Goal: Check status: Check status

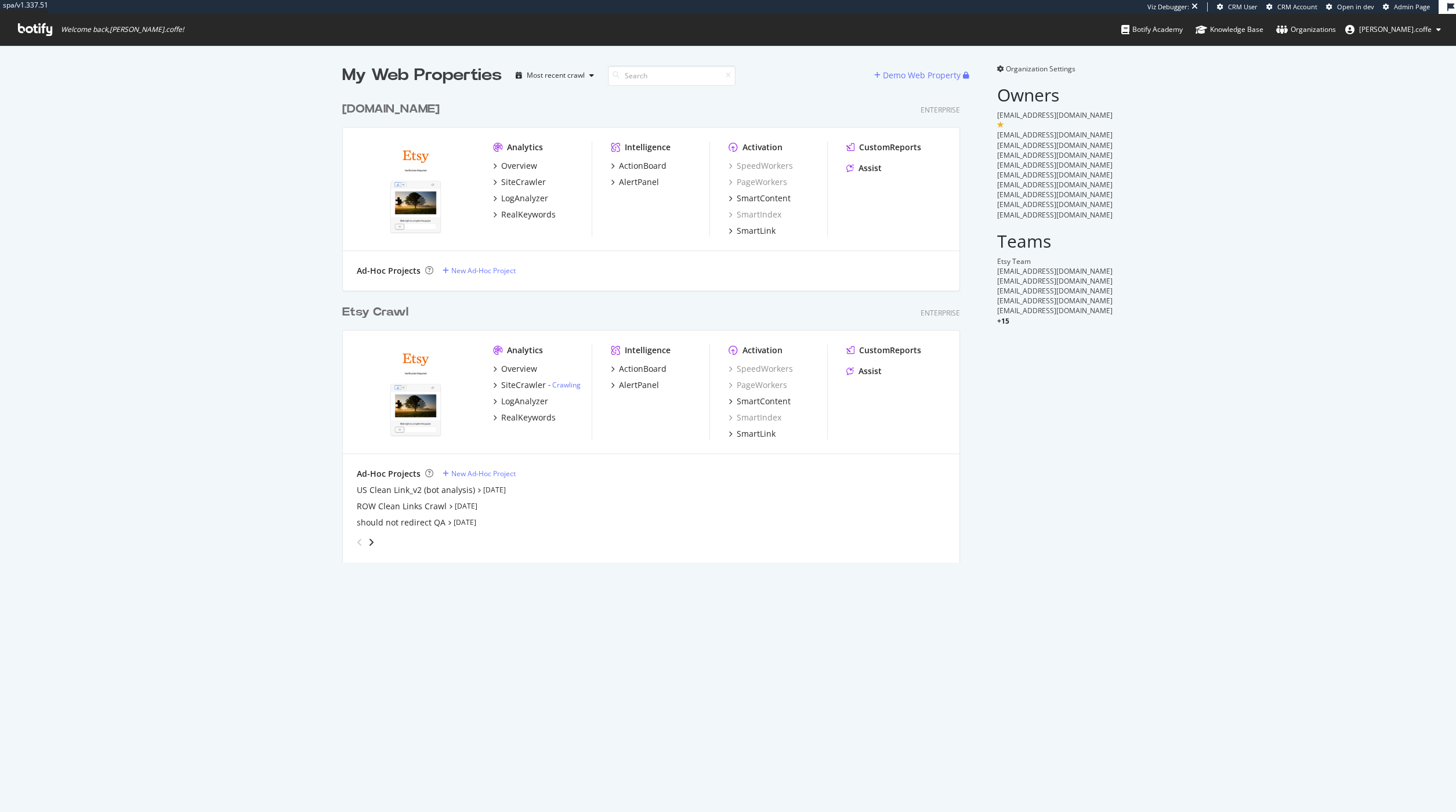
scroll to position [803, 1439]
click at [385, 313] on div "Etsy Crawl" at bounding box center [376, 312] width 67 height 17
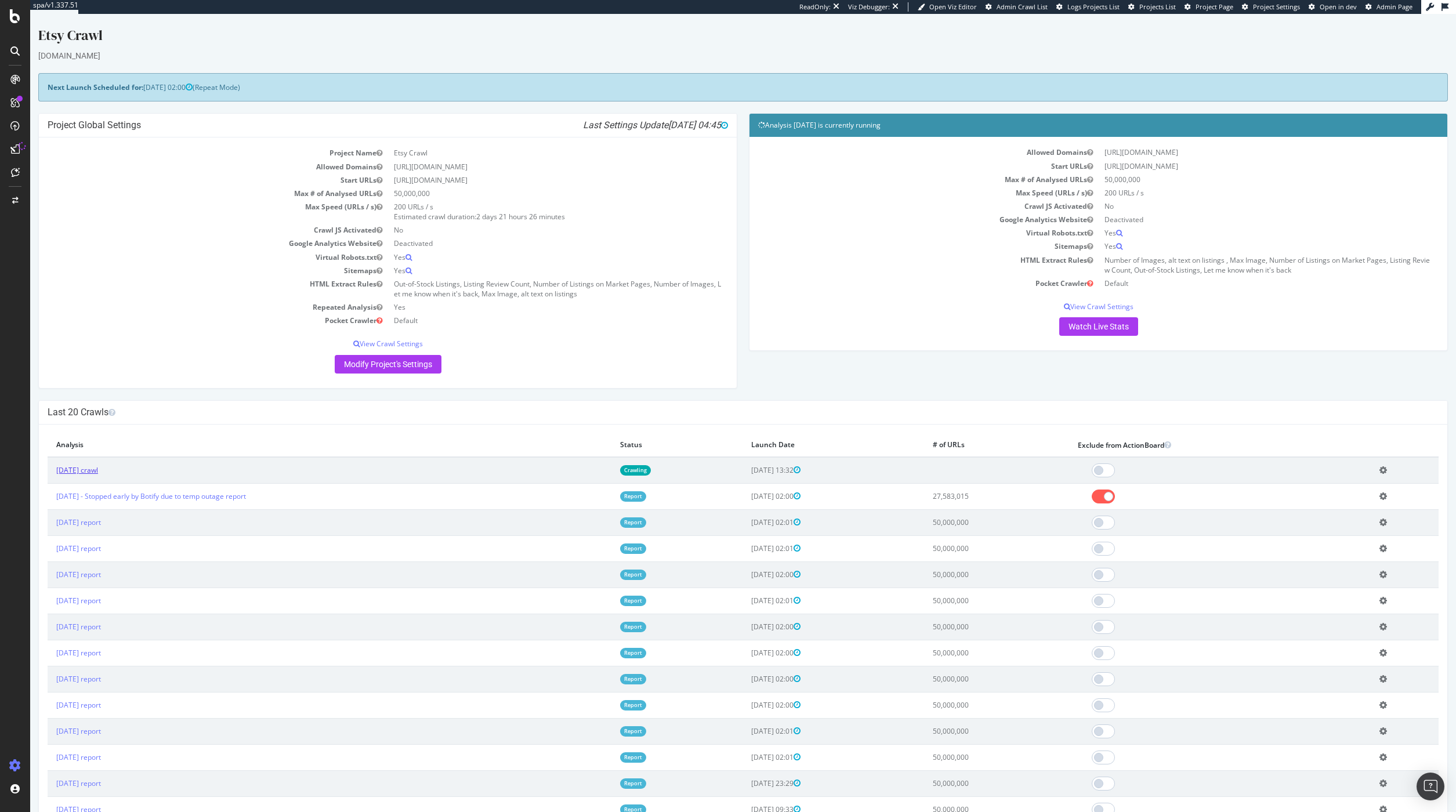
click at [98, 471] on link "2025 Sep. 28th crawl" at bounding box center [77, 471] width 42 height 10
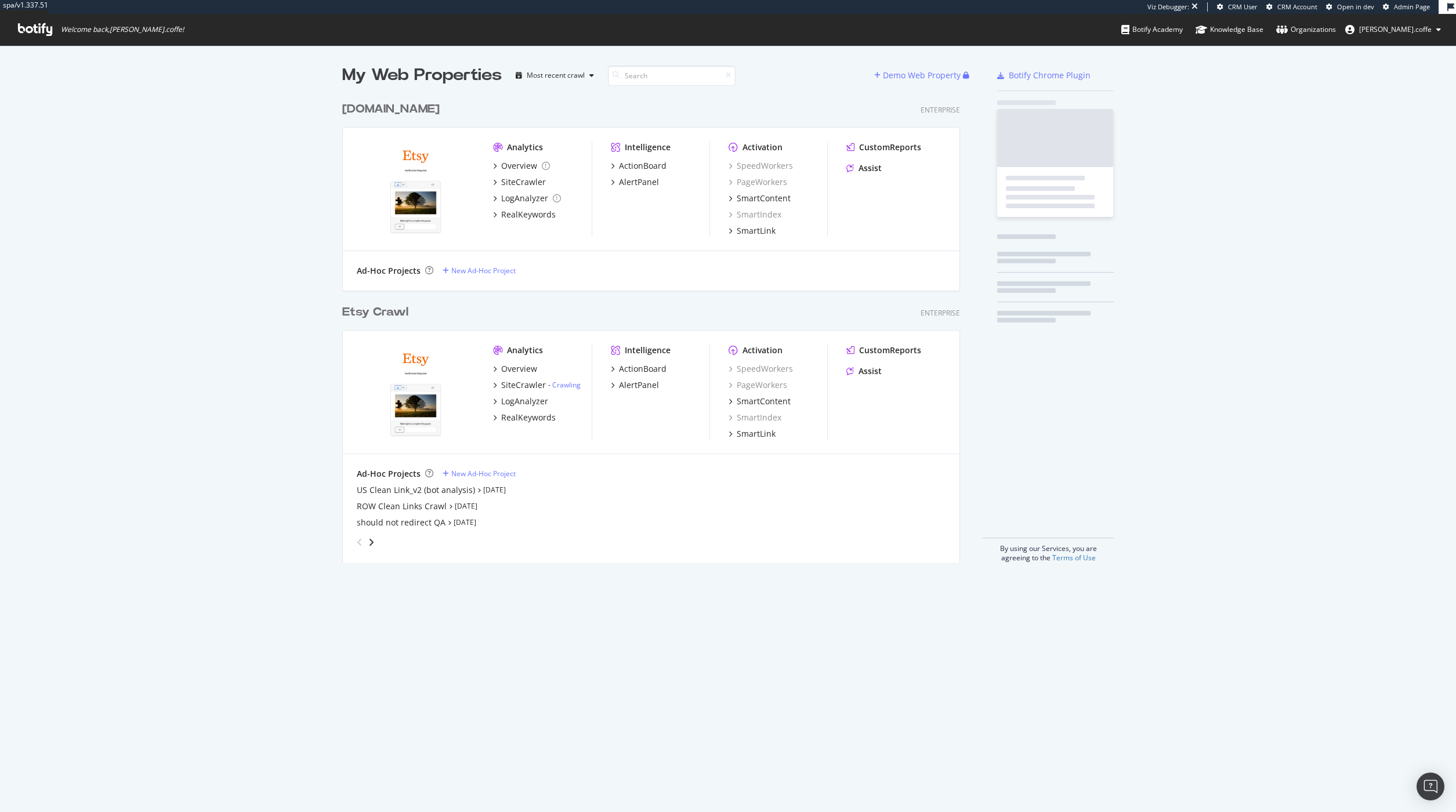
scroll to position [803, 1439]
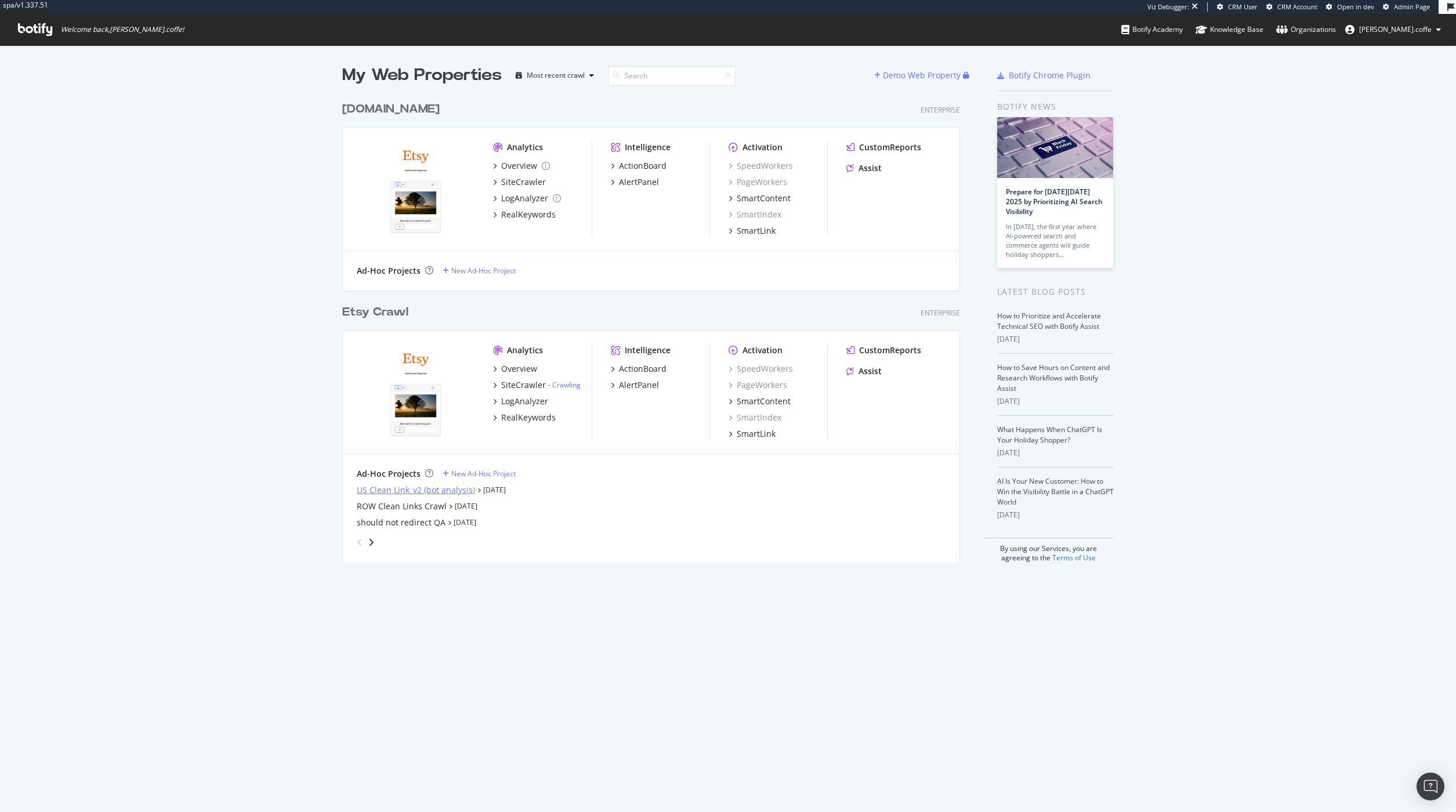
click at [467, 489] on div "US Clean Link_v2 (bot analysis)" at bounding box center [416, 490] width 118 height 12
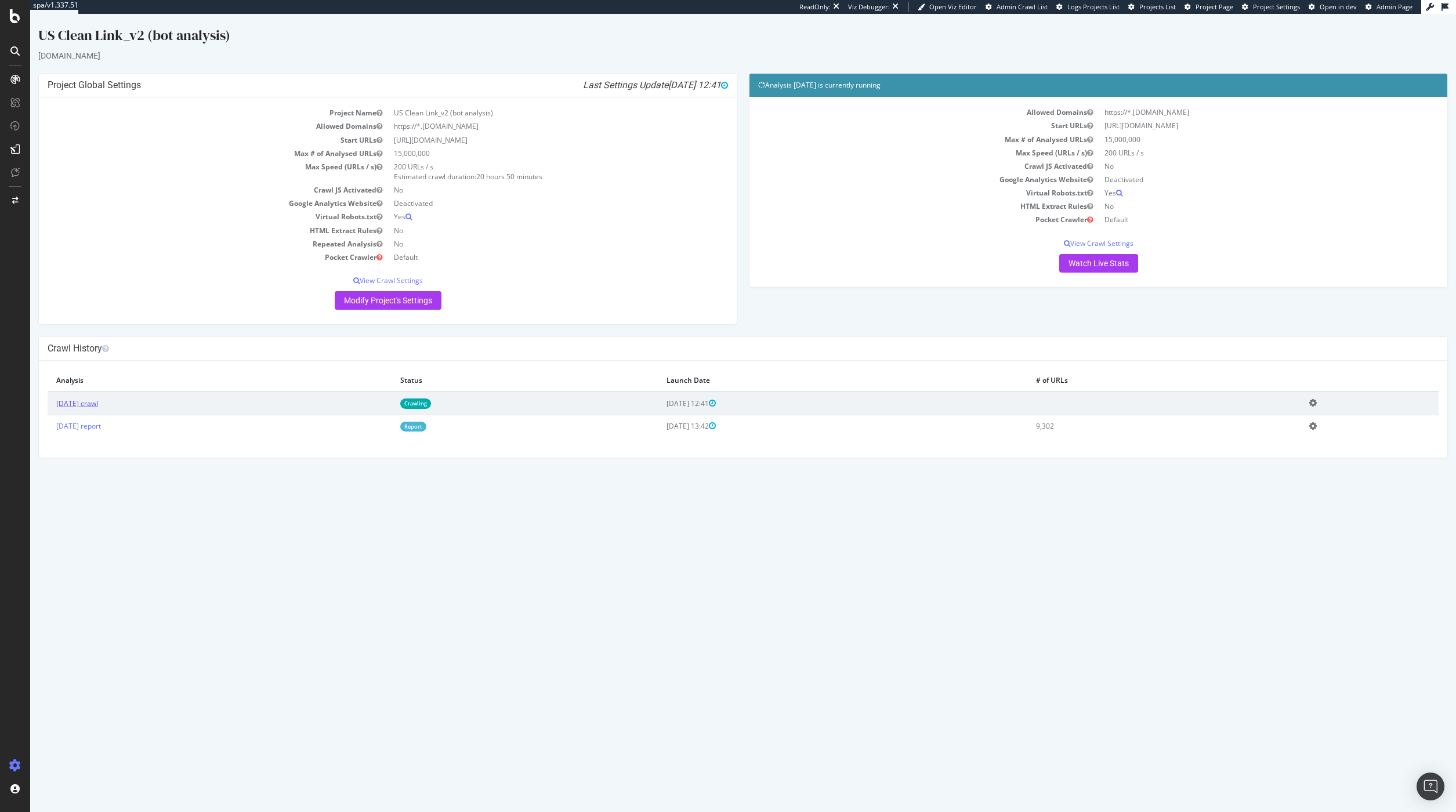
click at [98, 403] on link "2025 Sep. 29th crawl" at bounding box center [77, 403] width 42 height 10
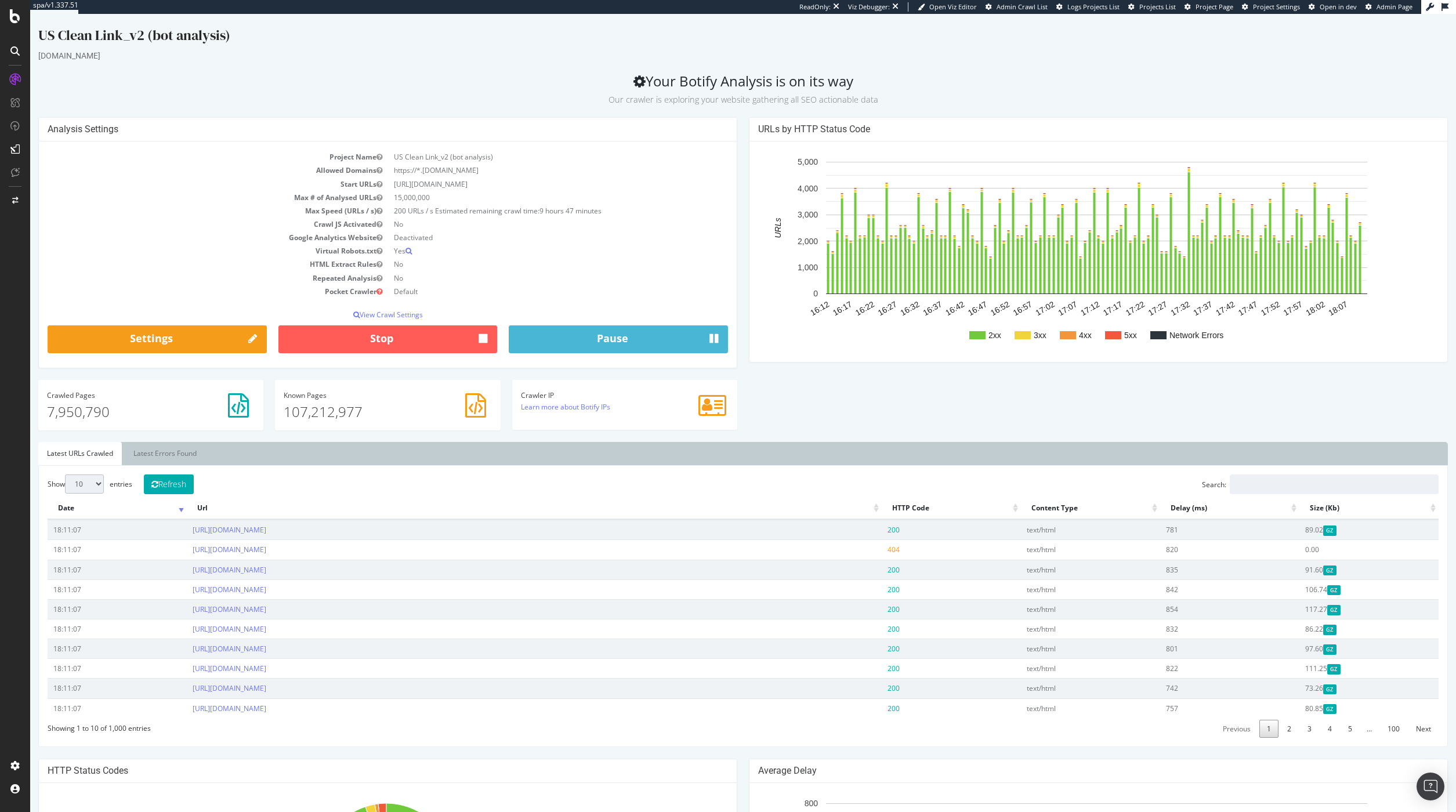
click at [1071, 44] on div "US Clean Link_v2 (bot analysis)" at bounding box center [743, 37] width 1410 height 24
click at [1024, 6] on span "Admin Crawl List" at bounding box center [1023, 6] width 51 height 9
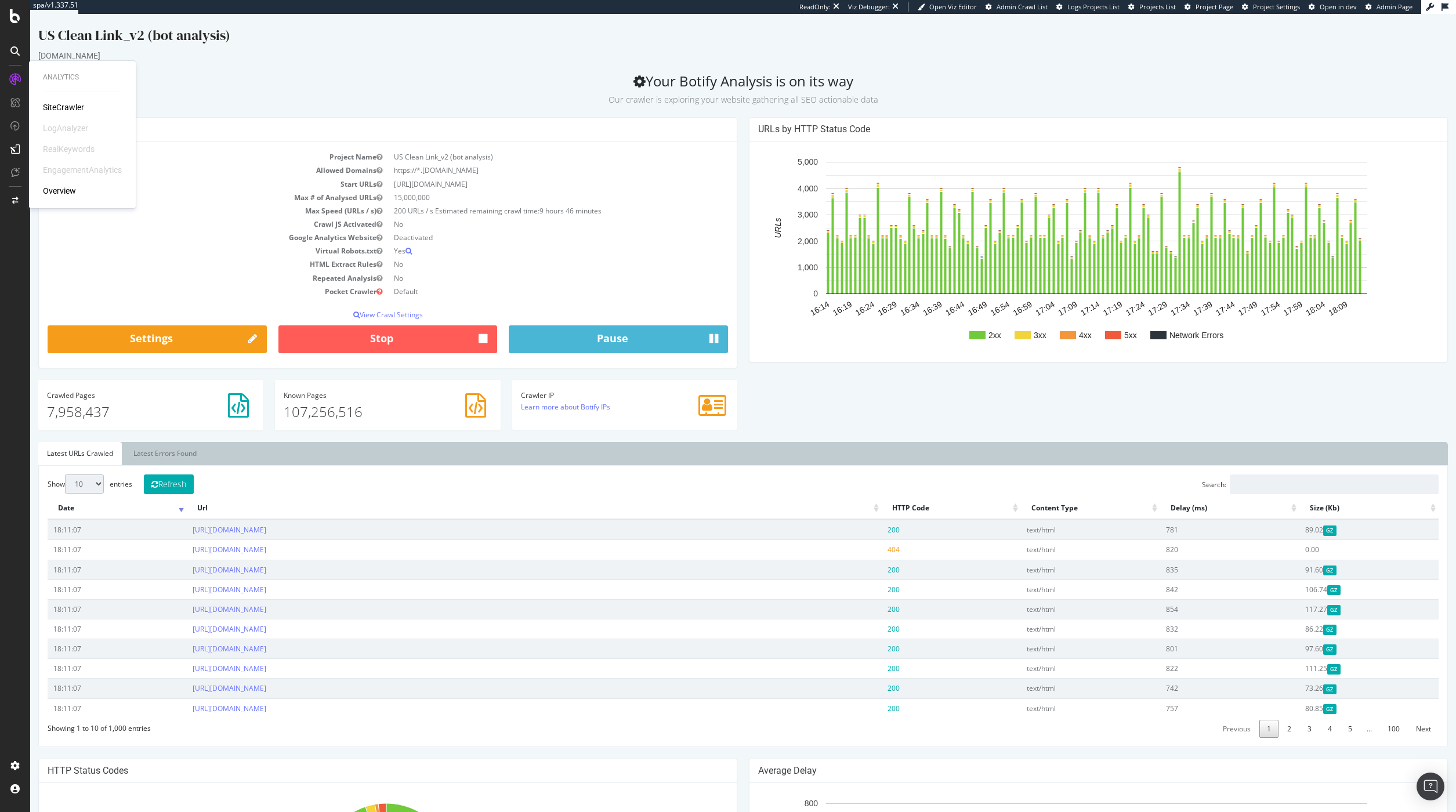
click at [885, 392] on div "Analysis Settings Project Name US Clean Link_v2 (bot analysis) Allowed Domains …" at bounding box center [743, 280] width 1422 height 325
click at [192, 456] on link "Latest Errors Found" at bounding box center [164, 454] width 80 height 23
click at [1311, 731] on span "1 2 3 4 5 … 100" at bounding box center [1333, 729] width 149 height 10
click at [1321, 730] on link "4" at bounding box center [1331, 729] width 20 height 18
click at [1346, 731] on link "5" at bounding box center [1350, 729] width 20 height 18
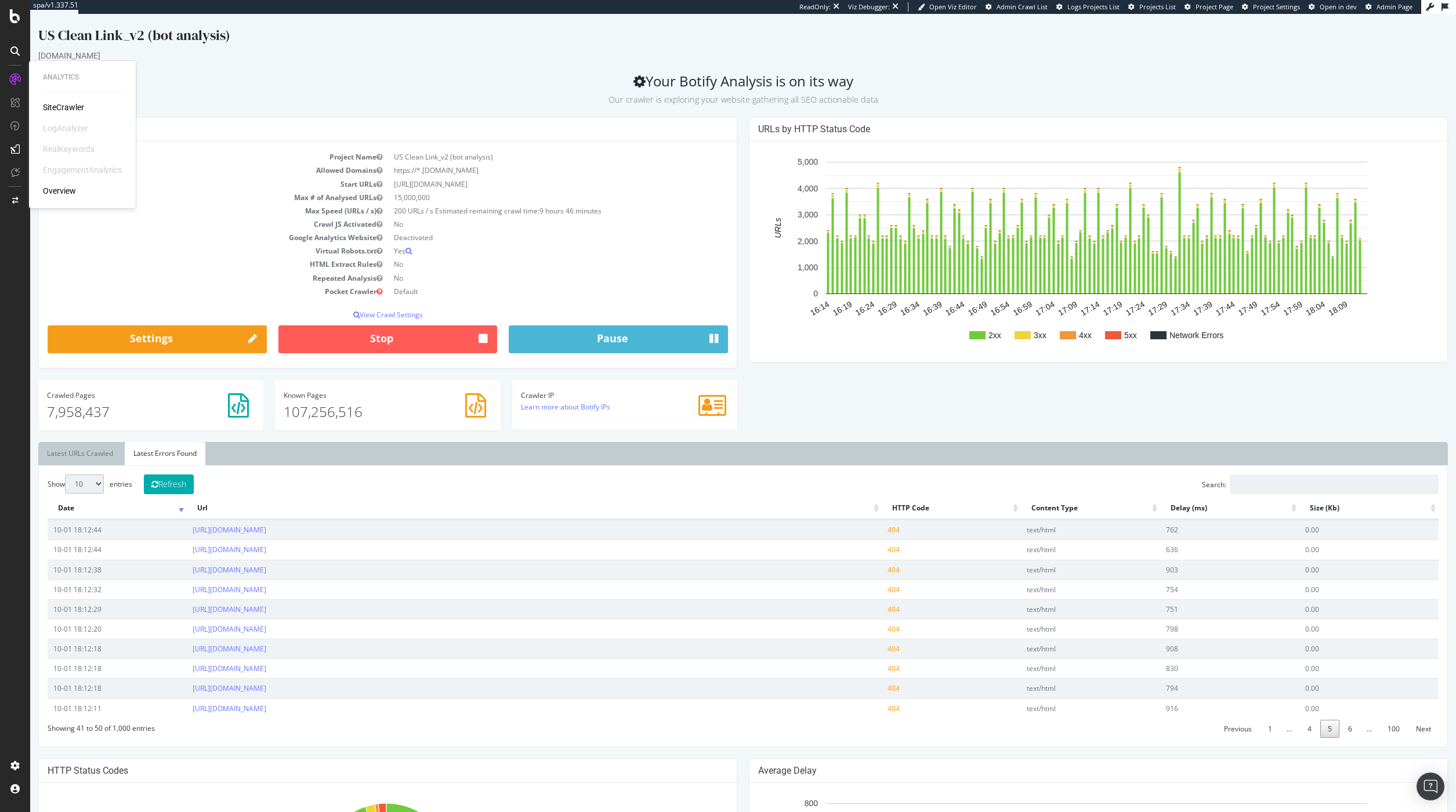
click at [1361, 730] on span "…" at bounding box center [1370, 729] width 20 height 10
click at [1387, 730] on link "100" at bounding box center [1394, 729] width 27 height 18
click at [1363, 731] on link "99" at bounding box center [1368, 729] width 23 height 18
click at [1358, 731] on link "99" at bounding box center [1368, 729] width 23 height 18
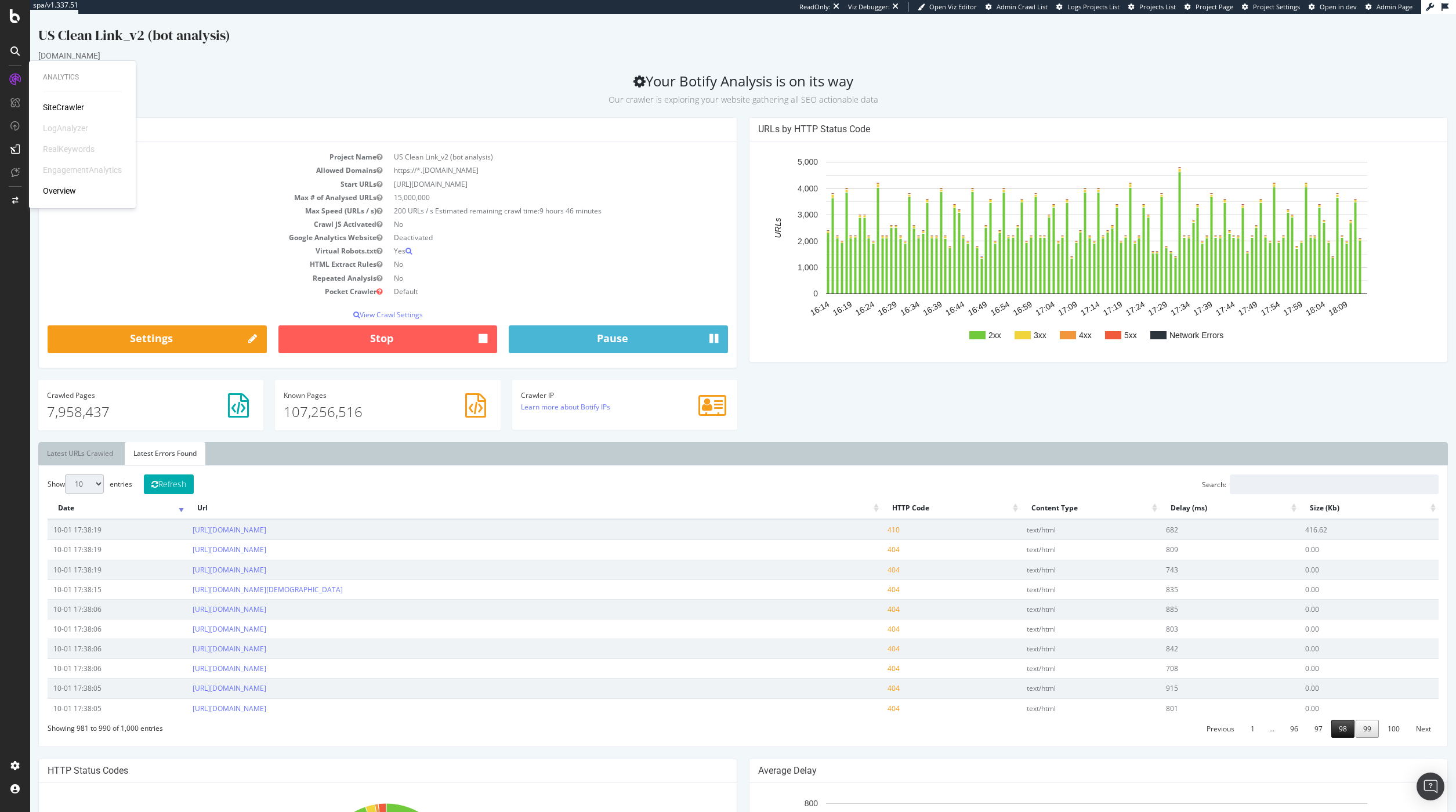
click at [1338, 731] on link "98" at bounding box center [1343, 729] width 23 height 18
click at [1311, 729] on link "97" at bounding box center [1319, 729] width 23 height 18
click at [1289, 730] on link "96" at bounding box center [1295, 729] width 23 height 18
click at [1252, 731] on link "1" at bounding box center [1258, 729] width 20 height 18
click at [1230, 732] on link "Previous" at bounding box center [1237, 729] width 43 height 18
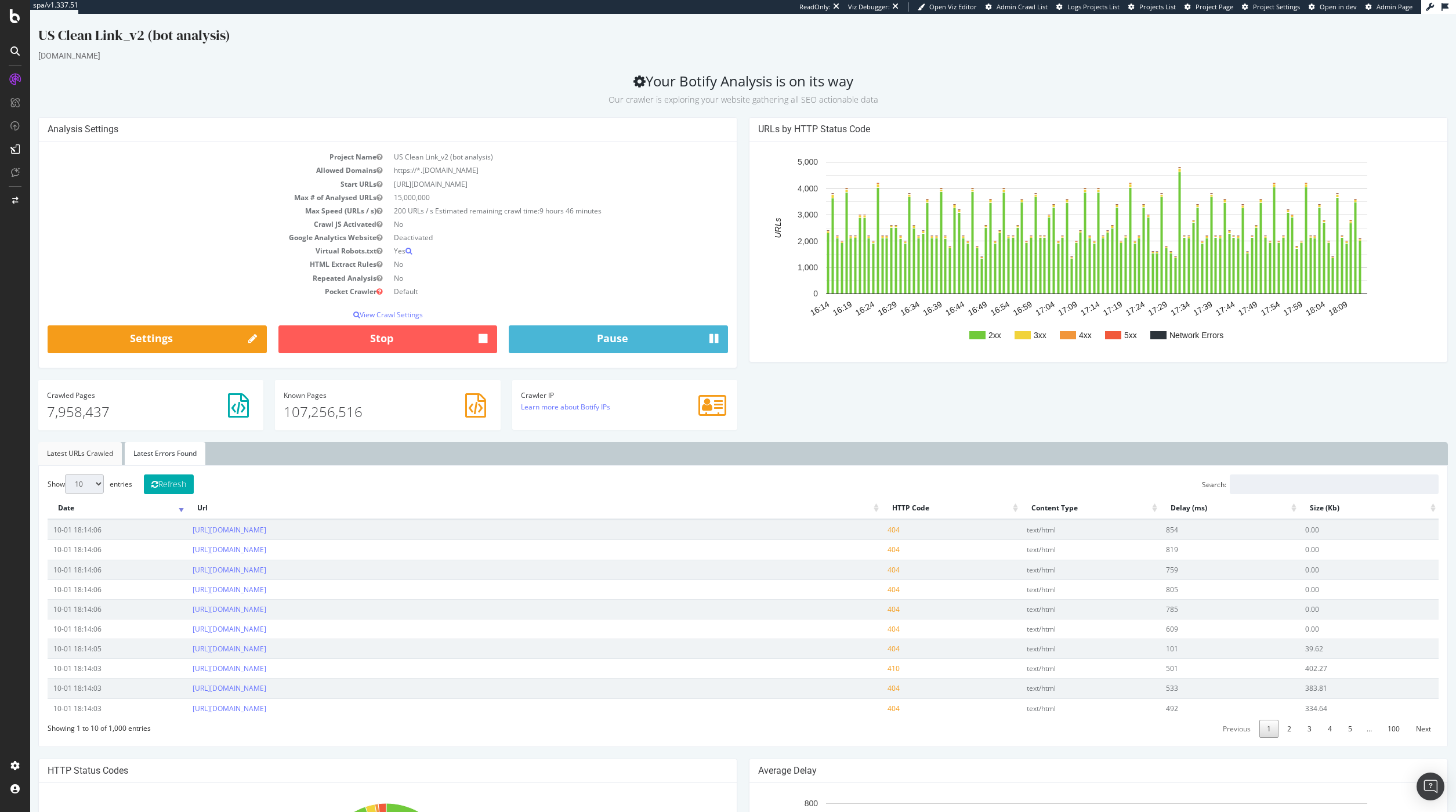
click at [91, 449] on link "Latest URLs Crawled" at bounding box center [79, 454] width 83 height 23
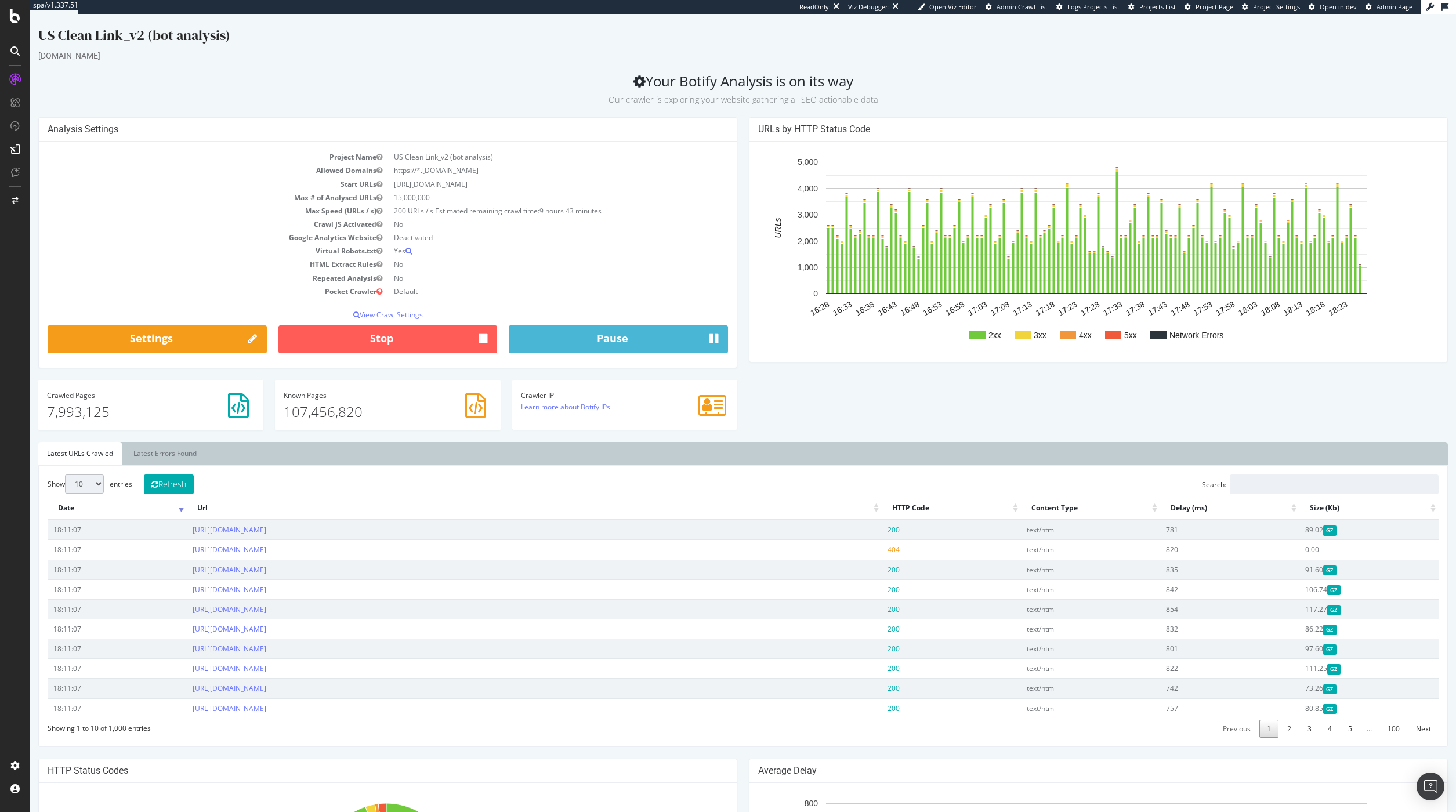
click at [214, 262] on td "HTML Extract Rules" at bounding box center [218, 264] width 341 height 14
click at [152, 450] on link "Latest Errors Found" at bounding box center [164, 454] width 80 height 23
click at [112, 451] on link "Latest URLs Crawled" at bounding box center [79, 454] width 83 height 23
